Goal: Task Accomplishment & Management: Manage account settings

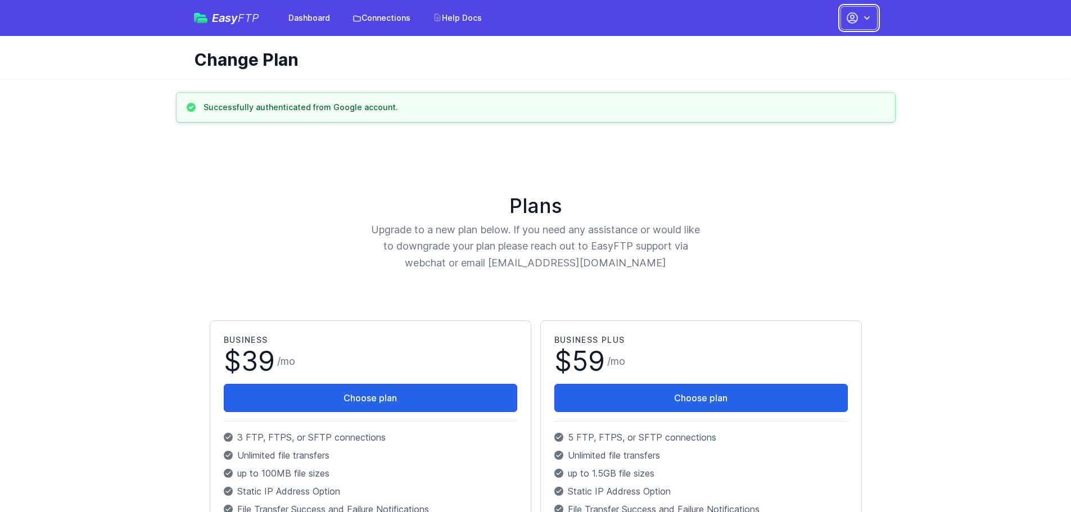
click at [871, 16] on icon "button" at bounding box center [866, 17] width 11 height 11
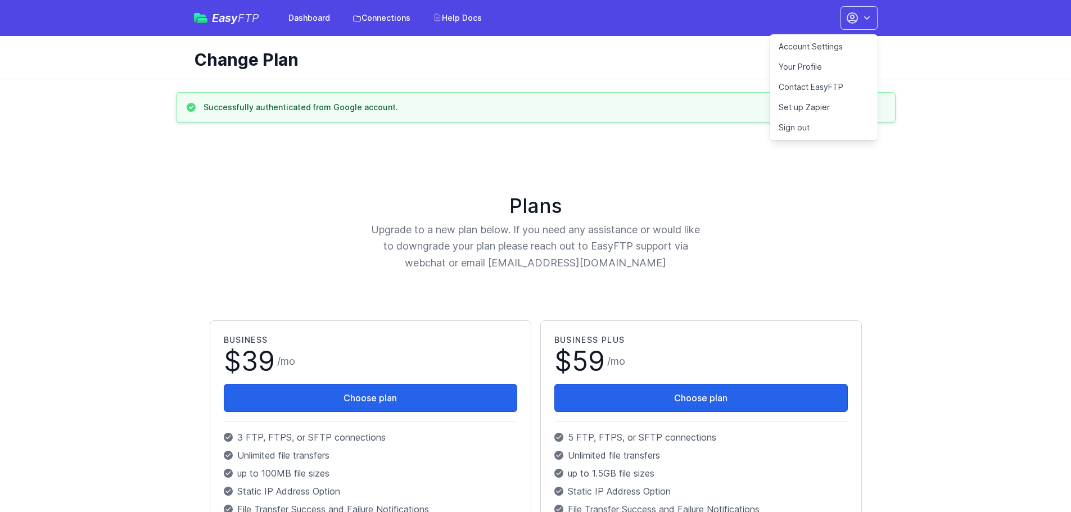
click at [835, 46] on link "Account Settings" at bounding box center [824, 47] width 108 height 20
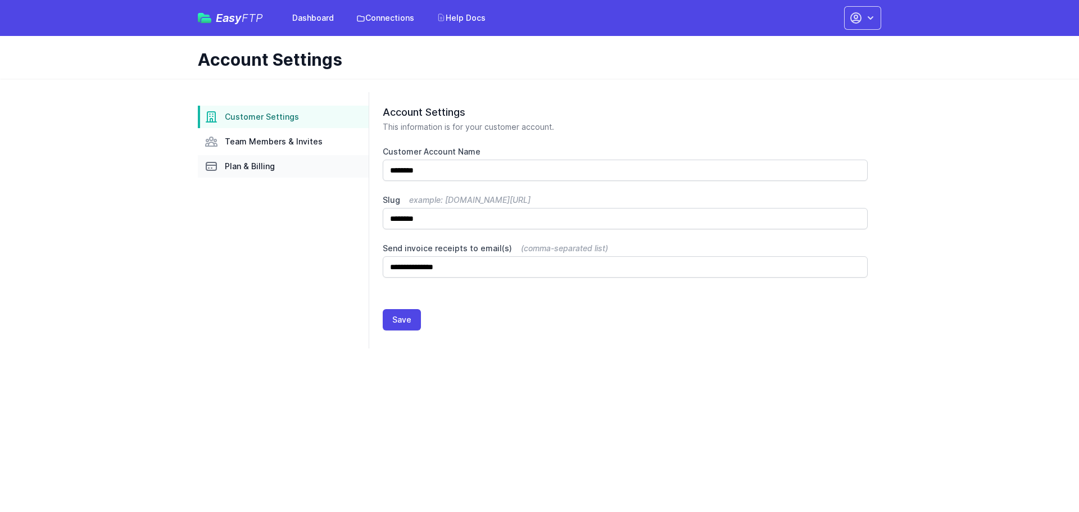
click at [263, 164] on span "Plan & Billing" at bounding box center [250, 166] width 50 height 11
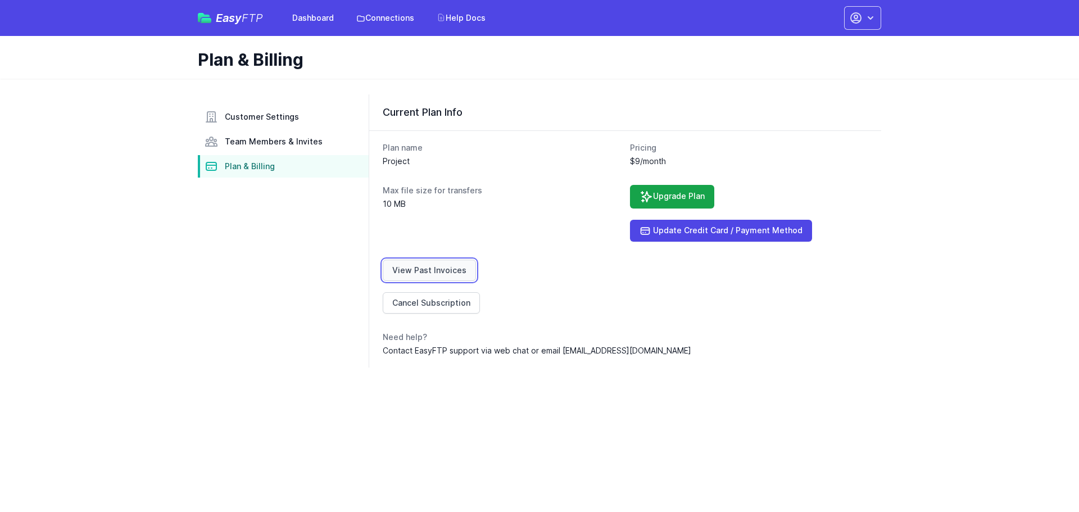
click at [431, 269] on link "View Past Invoices" at bounding box center [429, 270] width 93 height 21
